Goal: Find specific page/section: Find specific page/section

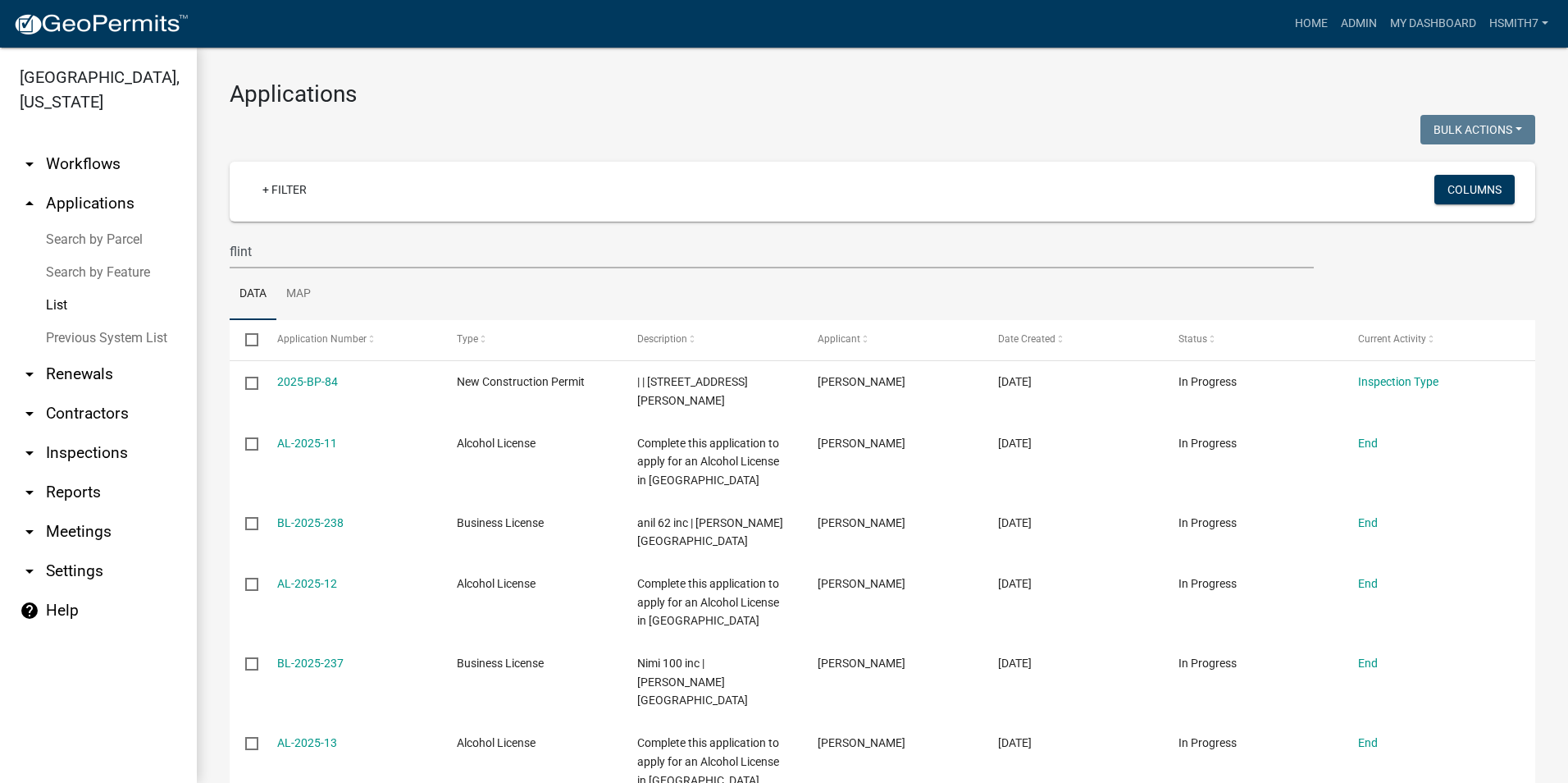
select select "3: 100"
drag, startPoint x: 300, startPoint y: 249, endPoint x: 243, endPoint y: 247, distance: 57.0
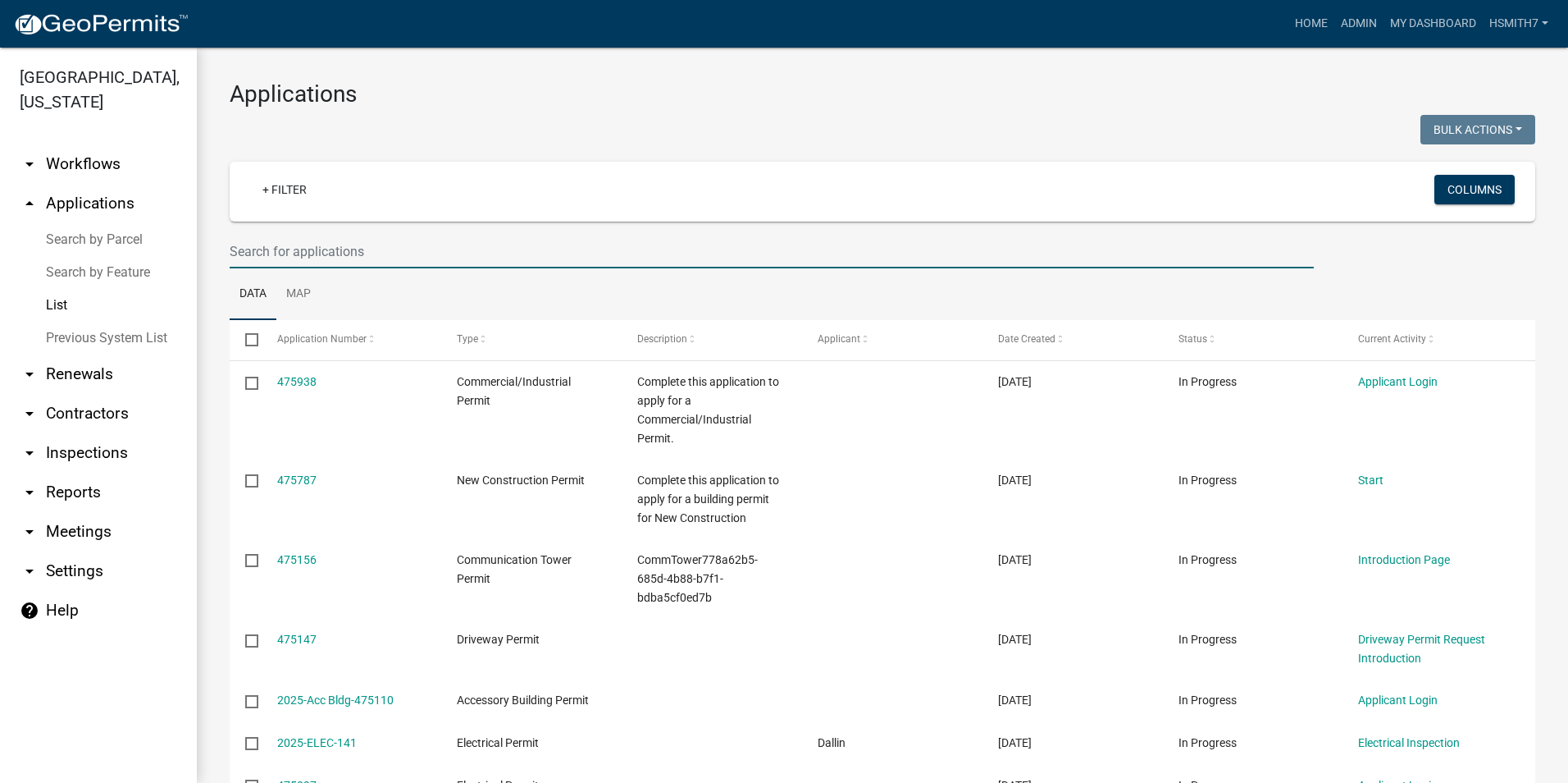
click at [78, 306] on link "List" at bounding box center [98, 306] width 197 height 33
click at [64, 310] on link "List" at bounding box center [98, 306] width 197 height 33
click at [889, 284] on ul "Data Map" at bounding box center [882, 294] width 1306 height 52
click at [465, 285] on ul "Data Map" at bounding box center [882, 294] width 1306 height 52
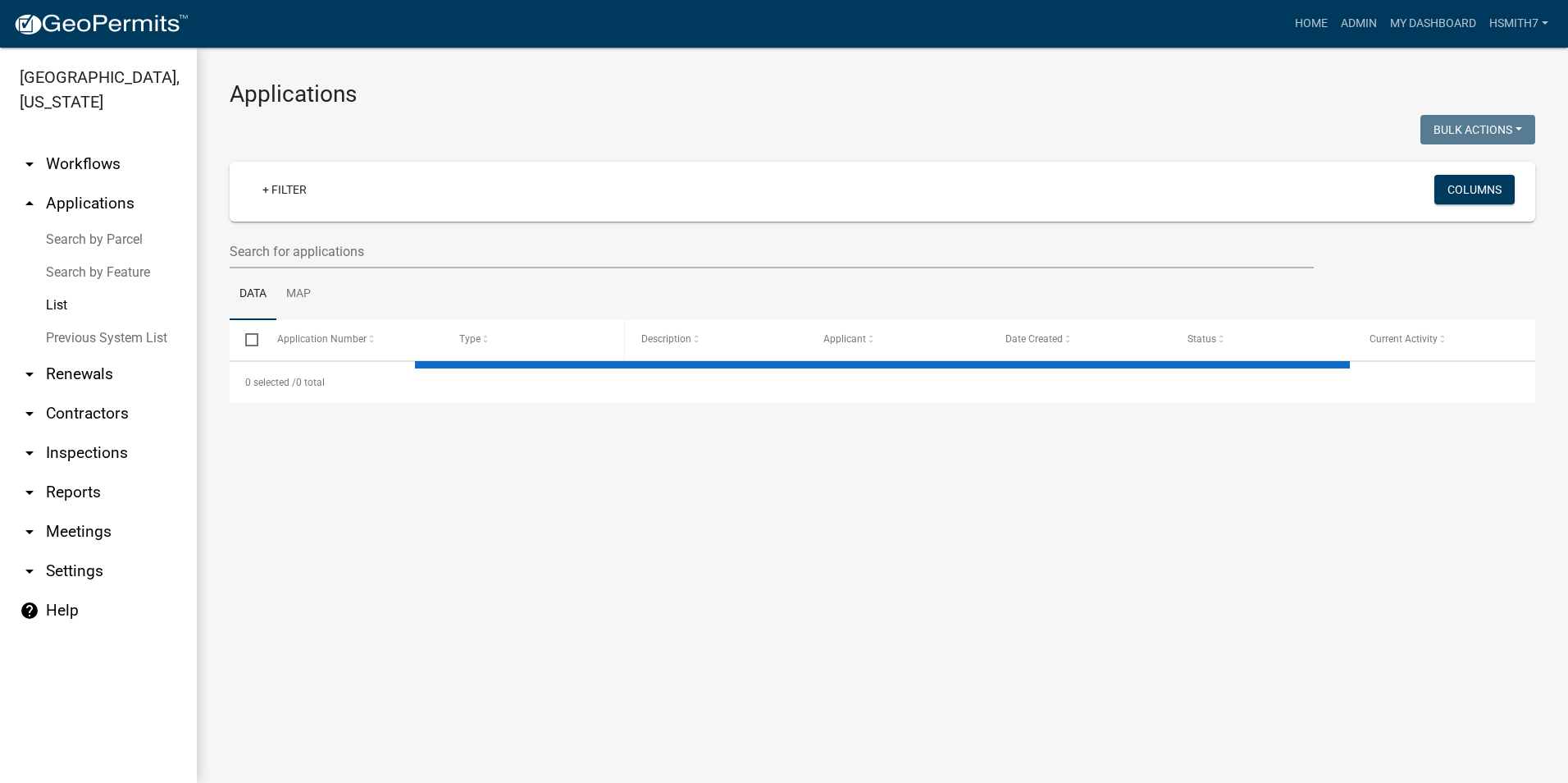
select select "3: 100"
